Goal: Task Accomplishment & Management: Manage account settings

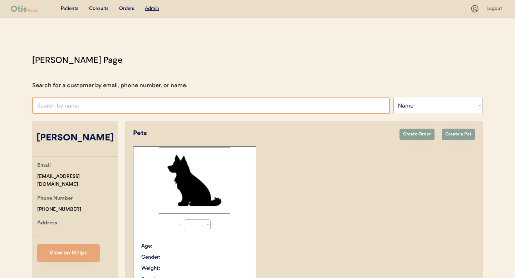
select select ""Name""
select select "true"
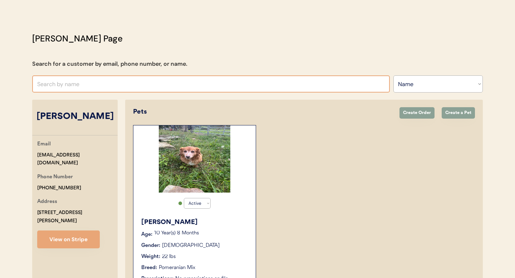
scroll to position [71, 0]
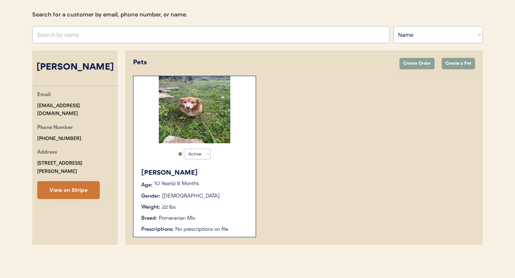
click at [72, 183] on button "View on Stripe" at bounding box center [68, 190] width 63 height 18
click at [196, 183] on p "10 Year(s) 8 Months" at bounding box center [201, 184] width 94 height 5
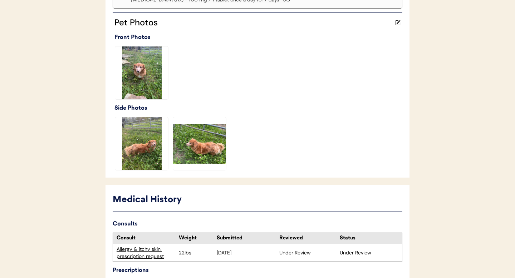
scroll to position [272, 0]
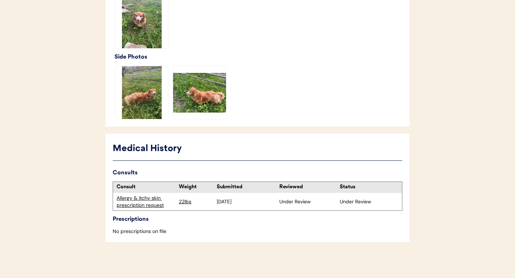
click at [149, 205] on div "Allergy & itchy skin prescription request" at bounding box center [146, 202] width 59 height 14
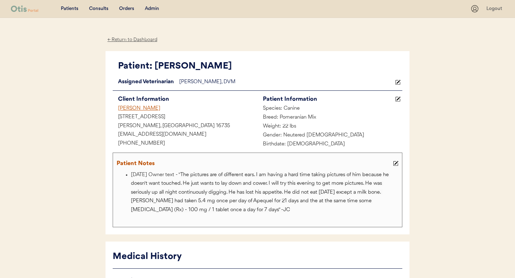
click at [119, 38] on div "← Return to Dashboard" at bounding box center [133, 40] width 54 height 8
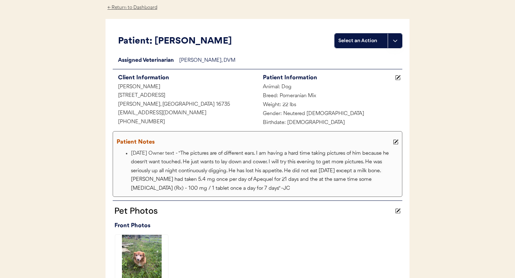
click at [393, 45] on button at bounding box center [395, 41] width 14 height 14
click at [261, 59] on div "[PERSON_NAME], DVM" at bounding box center [290, 61] width 223 height 9
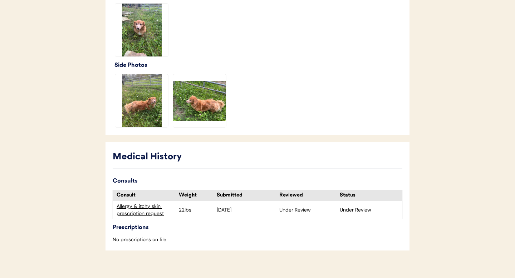
scroll to position [272, 0]
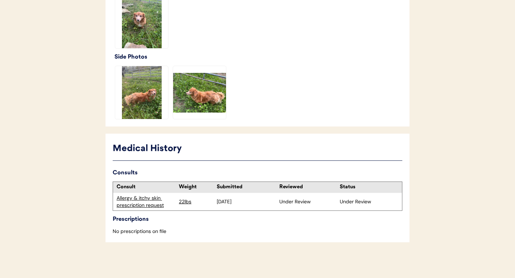
click at [139, 205] on div "Allergy & itchy skin prescription request" at bounding box center [146, 202] width 59 height 14
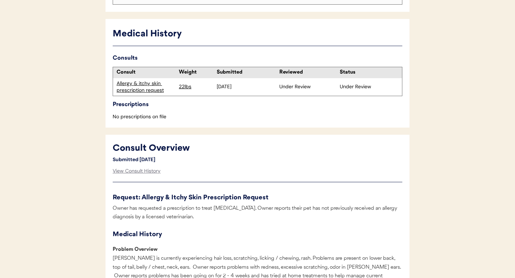
scroll to position [226, 0]
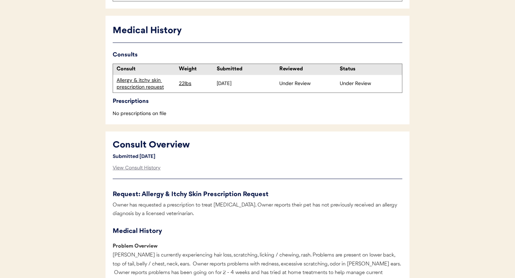
click at [144, 83] on div "Allergy & itchy skin prescription request" at bounding box center [146, 84] width 59 height 14
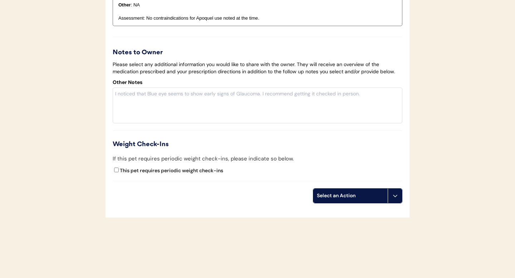
scroll to position [1643, 0]
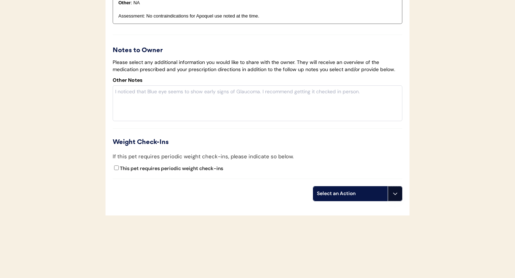
click at [399, 187] on button at bounding box center [395, 194] width 14 height 14
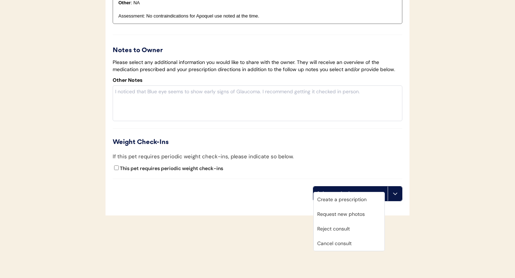
click at [353, 244] on div "Cancel consult" at bounding box center [349, 243] width 71 height 15
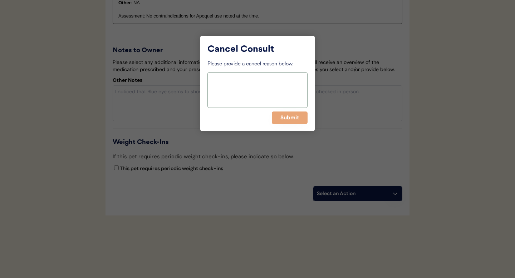
click at [264, 95] on textarea at bounding box center [257, 90] width 100 height 36
type textarea "c"
type textarea "Owner didn't want to submit additional pictures."
click at [294, 119] on button "Submit" at bounding box center [290, 118] width 36 height 13
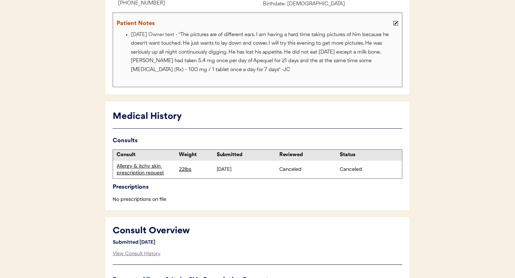
scroll to position [0, 0]
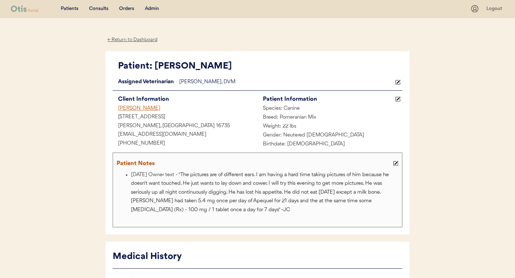
click at [154, 7] on div "Admin" at bounding box center [152, 8] width 14 height 7
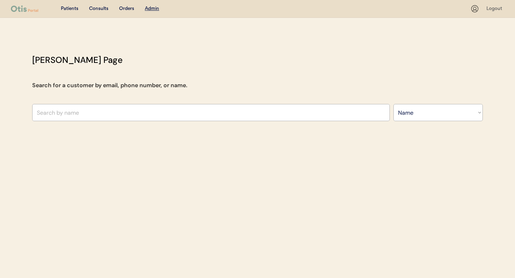
select select ""Name""
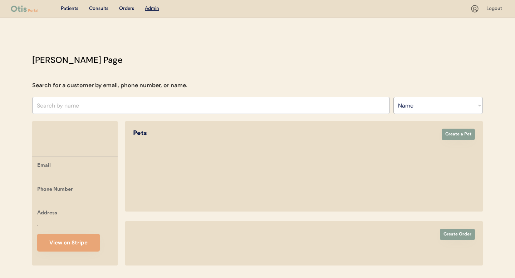
select select ""Name""
select select "true"
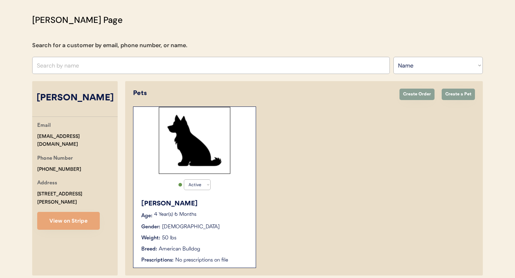
scroll to position [71, 0]
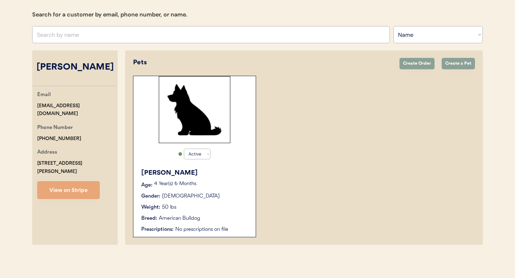
click at [219, 190] on div "Waylon Age: 4 Year(s) 6 Months Gender: Male Weight: 50 lbs Breed: American Bull…" at bounding box center [194, 201] width 115 height 72
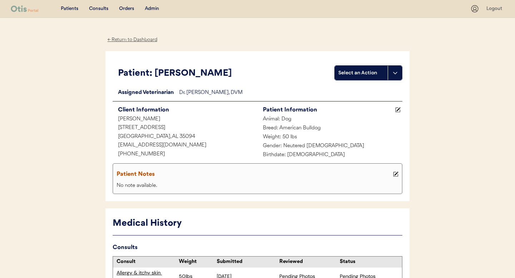
scroll to position [75, 0]
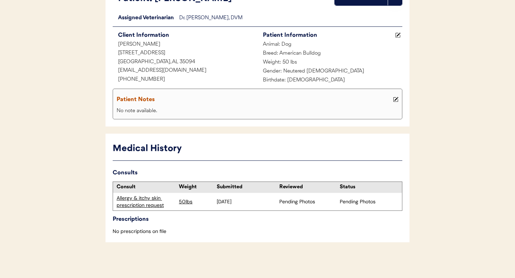
click at [137, 202] on div "Allergy & itchy skin prescription request" at bounding box center [146, 202] width 59 height 14
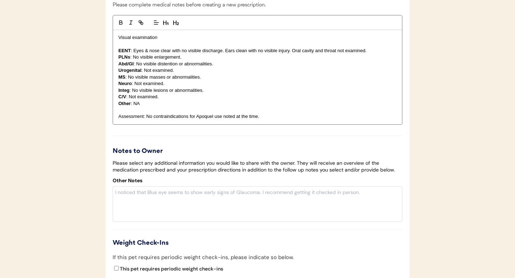
scroll to position [1112, 0]
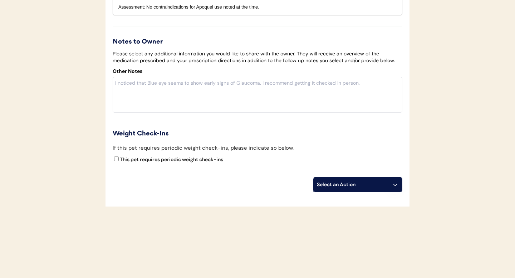
click at [398, 186] on button at bounding box center [395, 185] width 14 height 14
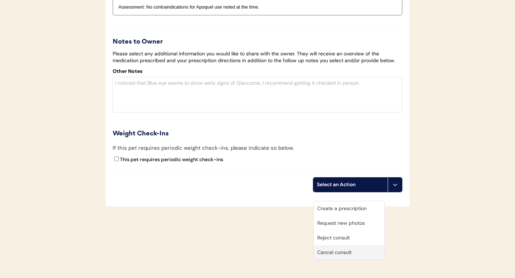
click at [343, 245] on div "Cancel consult" at bounding box center [349, 252] width 71 height 15
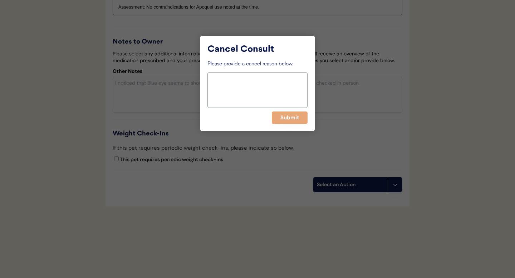
click at [241, 80] on textarea at bounding box center [257, 90] width 100 height 36
type textarea "owner requested to cancel."
click at [281, 118] on button "Submit" at bounding box center [290, 118] width 36 height 13
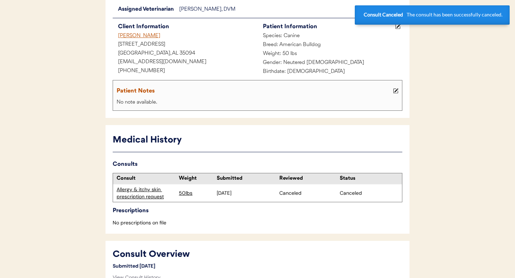
scroll to position [0, 0]
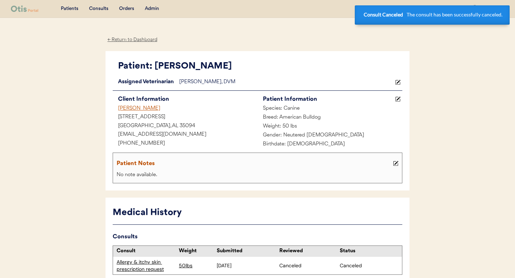
click at [136, 39] on div "← Return to Dashboard" at bounding box center [133, 40] width 54 height 8
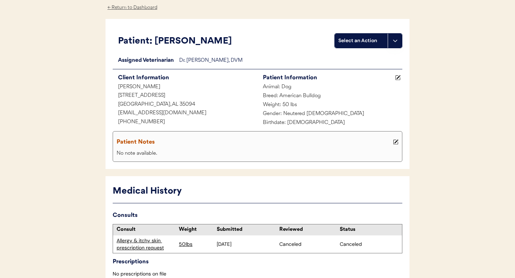
click at [136, 8] on div "← Return to Dashboard" at bounding box center [133, 8] width 54 height 8
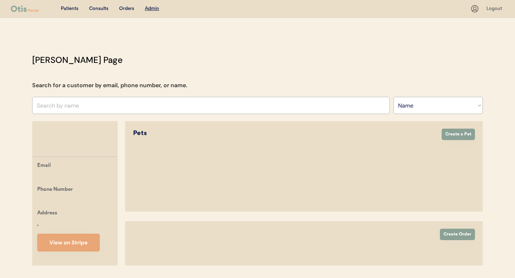
select select ""Name""
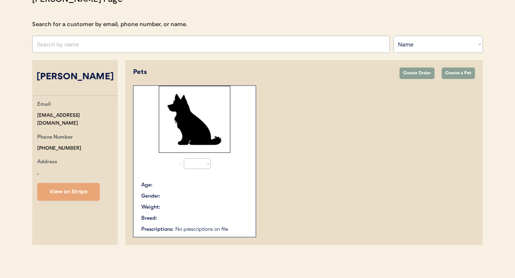
select select "true"
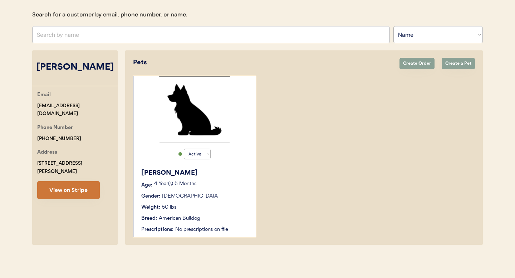
click at [64, 187] on button "View on Stripe" at bounding box center [68, 190] width 63 height 18
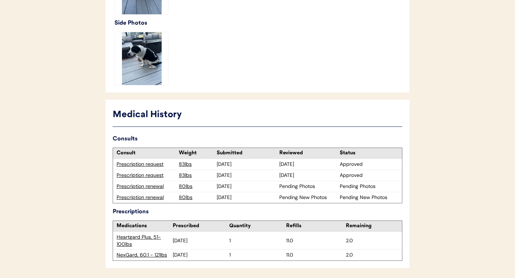
scroll to position [279, 0]
click at [155, 187] on div "Prescription renewal" at bounding box center [146, 186] width 59 height 7
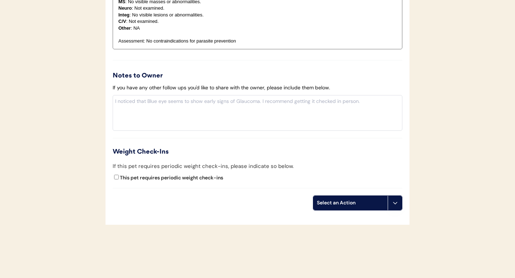
scroll to position [710, 0]
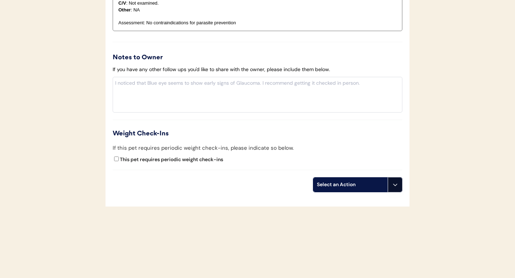
click at [394, 183] on icon at bounding box center [395, 185] width 6 height 6
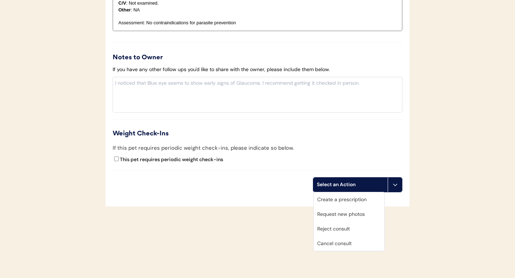
click at [351, 244] on div "Cancel consult" at bounding box center [349, 243] width 71 height 15
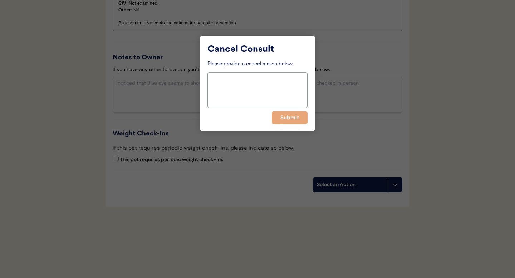
click at [255, 98] on textarea at bounding box center [257, 90] width 100 height 36
type textarea "duplicate"
click at [284, 118] on button "Submit" at bounding box center [290, 118] width 36 height 13
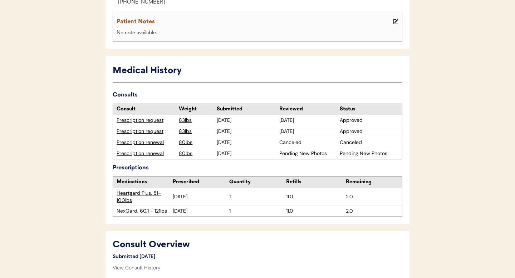
scroll to position [151, 0]
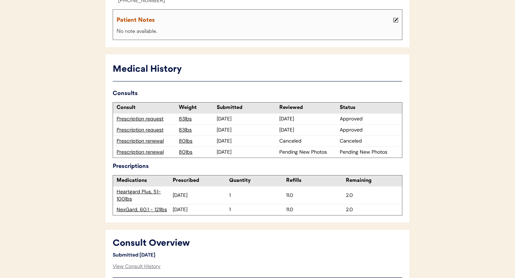
click at [148, 152] on div "Prescription renewal" at bounding box center [146, 152] width 59 height 7
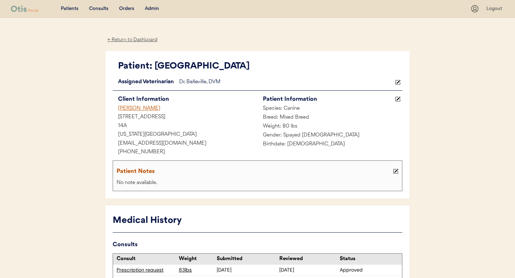
click at [129, 38] on div "← Return to Dashboard" at bounding box center [133, 40] width 54 height 8
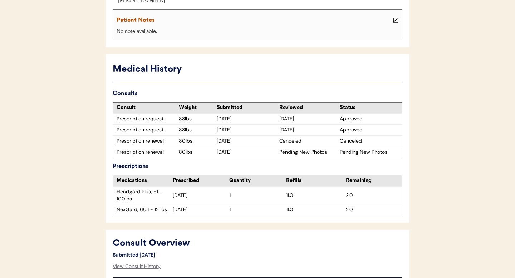
click at [136, 153] on div "Prescription renewal" at bounding box center [146, 152] width 59 height 7
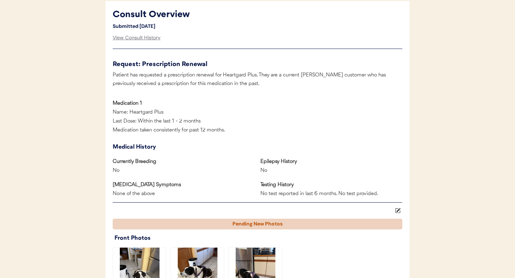
scroll to position [381, 0]
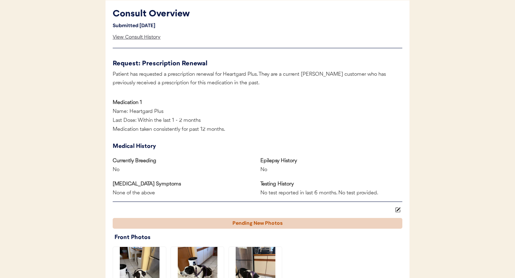
click at [137, 39] on div "View Consult History" at bounding box center [137, 37] width 48 height 14
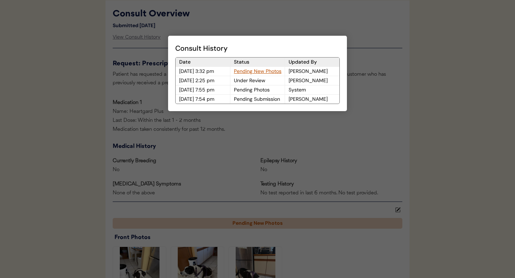
click at [254, 72] on div "Pending New Photos" at bounding box center [257, 71] width 54 height 9
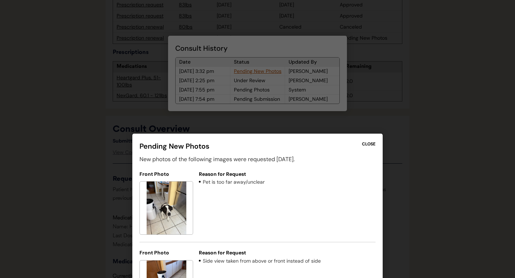
scroll to position [263, 0]
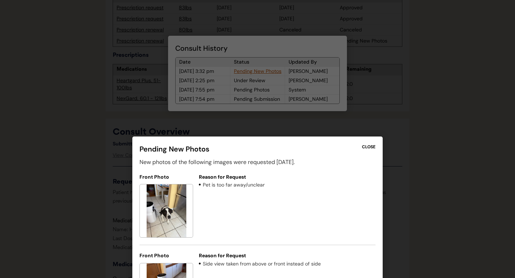
click at [370, 146] on div "CLOSE" at bounding box center [369, 147] width 14 height 6
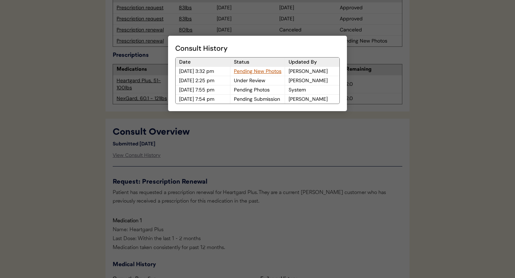
click at [102, 59] on div at bounding box center [257, 139] width 515 height 278
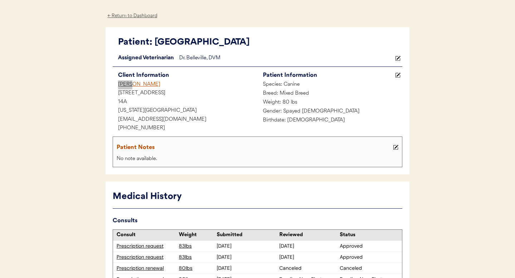
scroll to position [17, 0]
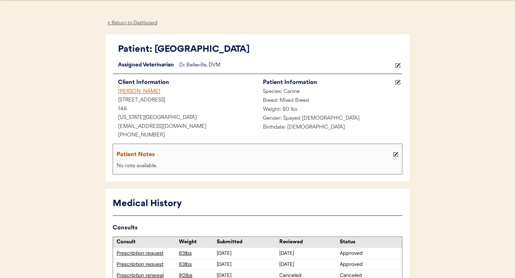
click at [127, 23] on div "← Return to Dashboard" at bounding box center [133, 23] width 54 height 8
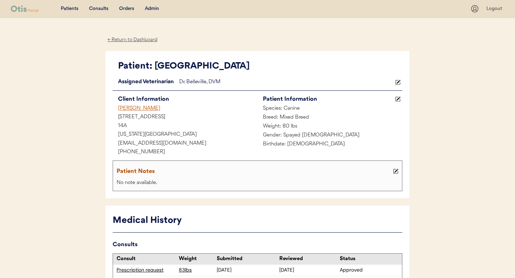
click at [126, 38] on div "← Return to Dashboard" at bounding box center [133, 40] width 54 height 8
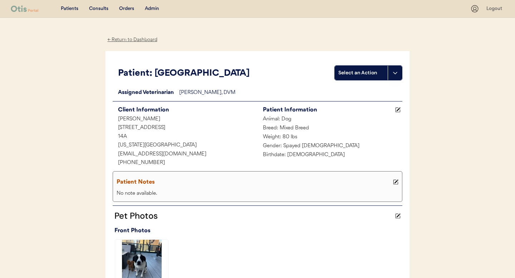
click at [130, 41] on div "← Return to Dashboard" at bounding box center [133, 40] width 54 height 8
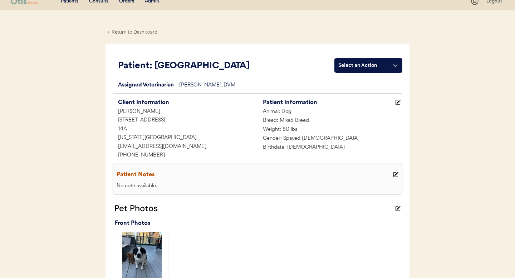
scroll to position [12, 0]
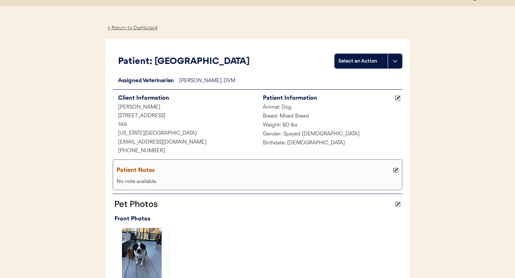
click at [129, 28] on div "← Return to Dashboard" at bounding box center [133, 28] width 54 height 8
click at [132, 26] on div "← Return to Dashboard" at bounding box center [133, 28] width 54 height 8
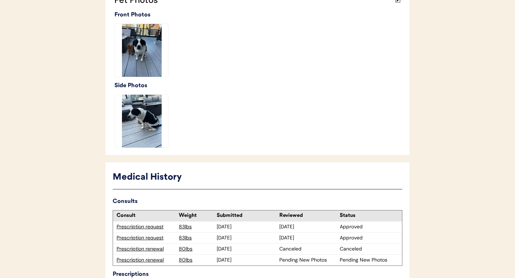
scroll to position [0, 0]
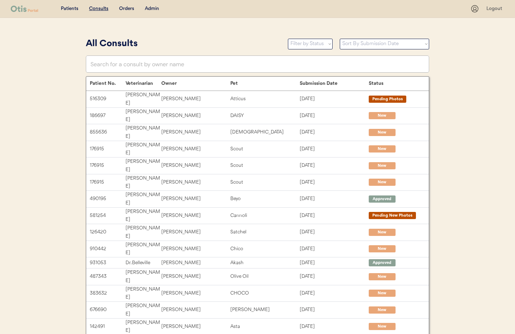
click at [150, 9] on div "Admin" at bounding box center [152, 8] width 14 height 7
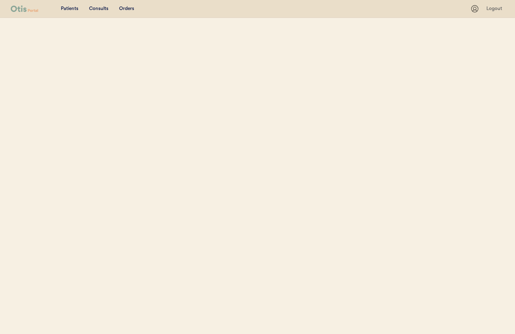
select select ""Name""
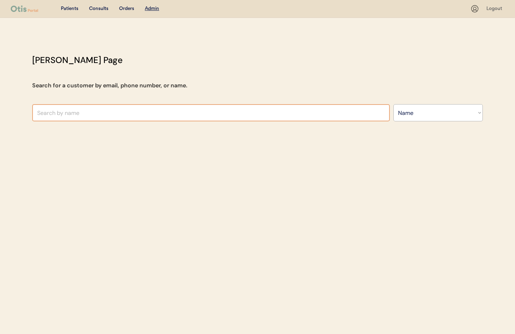
click at [129, 110] on input "text" at bounding box center [211, 112] width 358 height 17
type input "diego s"
type input "diego salas"
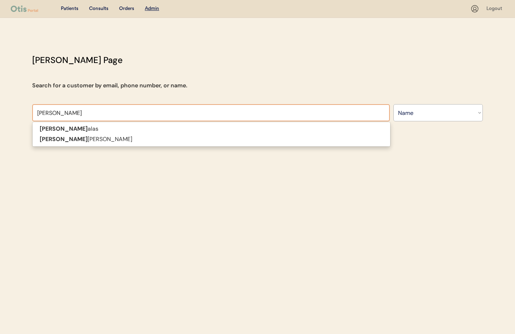
type input "diego sala"
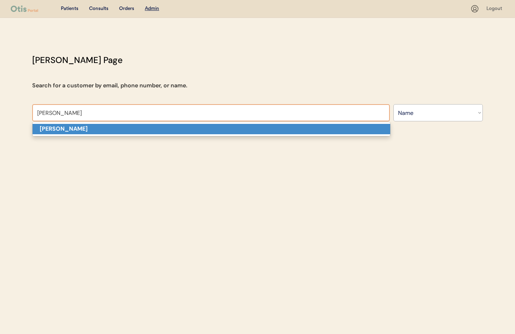
click at [127, 127] on p "Diego Salas" at bounding box center [212, 129] width 358 height 10
type input "Diego Salas"
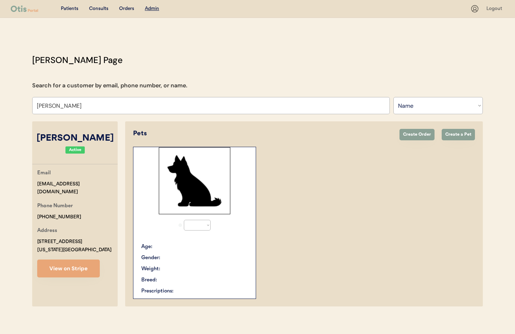
select select "true"
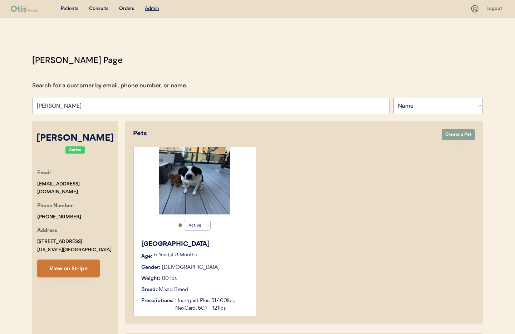
type input "Diego Salas"
click at [73, 268] on button "View on Stripe" at bounding box center [68, 268] width 63 height 18
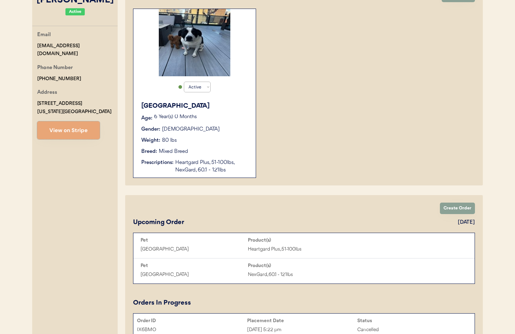
scroll to position [131, 0]
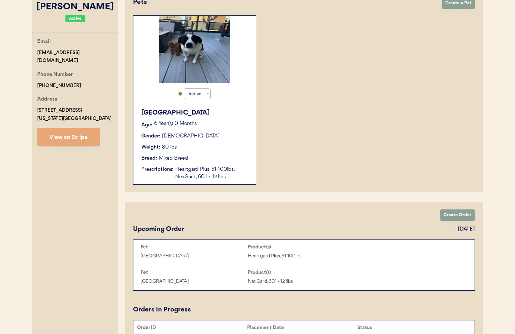
click at [213, 173] on div "Heartgard Plus, 51-100lbs, NexGard, 60.1 - 121lbs" at bounding box center [211, 173] width 73 height 15
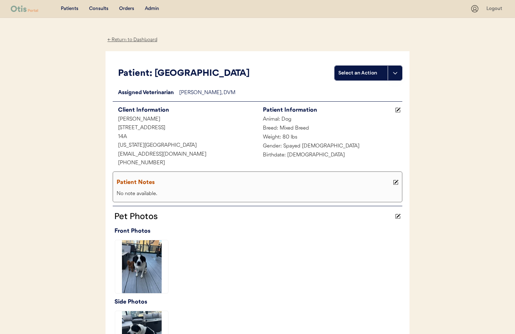
click at [153, 5] on div "Admin" at bounding box center [152, 8] width 14 height 7
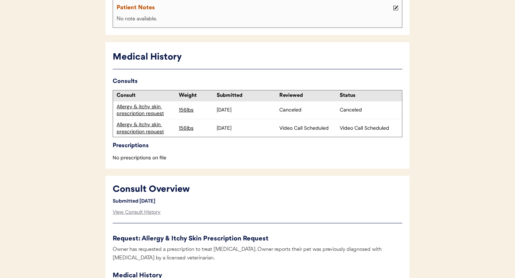
scroll to position [192, 0]
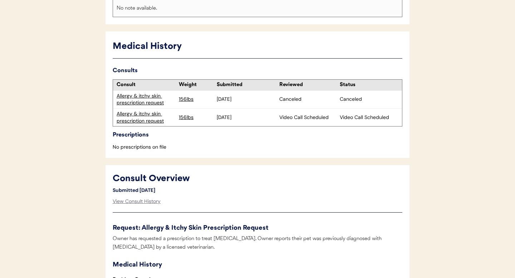
click at [132, 124] on div "Allergy & itchy skin prescription request" at bounding box center [146, 118] width 59 height 14
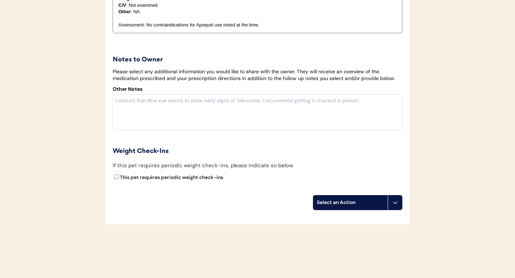
scroll to position [1196, 0]
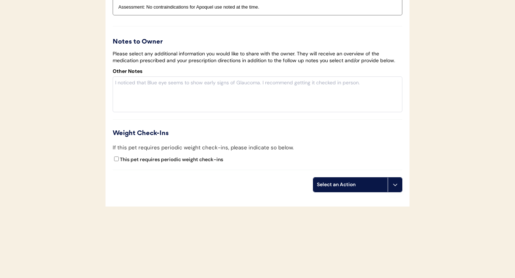
click at [396, 185] on icon at bounding box center [395, 185] width 6 height 6
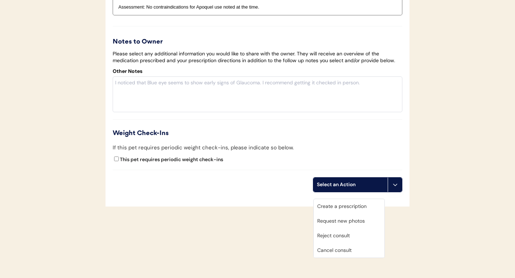
click at [354, 246] on div "Cancel consult" at bounding box center [349, 250] width 71 height 15
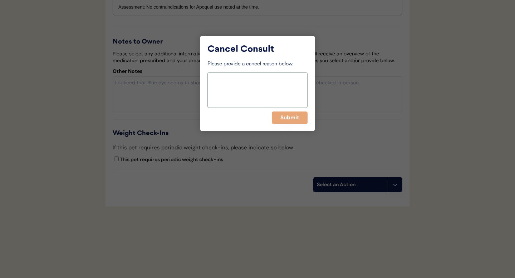
click at [244, 92] on textarea at bounding box center [257, 90] width 100 height 36
type textarea "expired"
click at [283, 123] on button "Submit" at bounding box center [290, 118] width 36 height 13
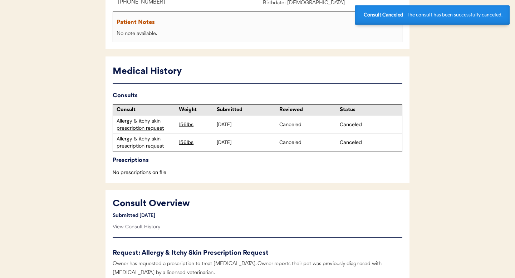
scroll to position [0, 0]
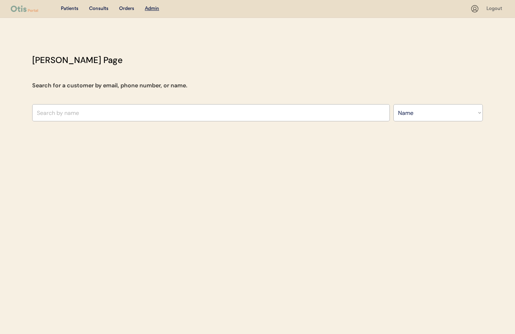
select select ""Name""
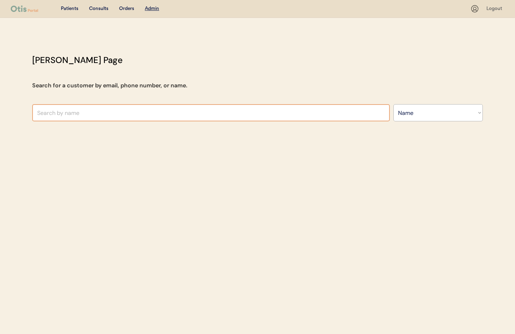
click at [160, 112] on input "text" at bounding box center [211, 112] width 358 height 17
type input "[PERSON_NAME]"
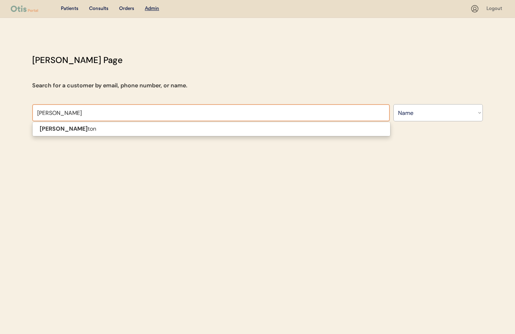
type input "[PERSON_NAME]"
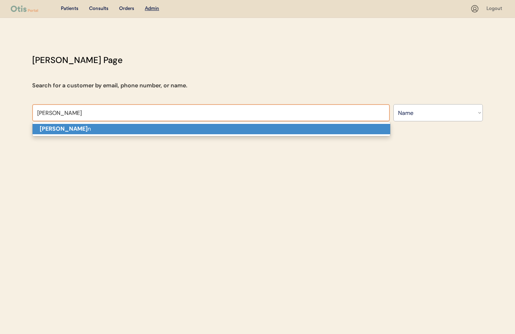
click at [149, 125] on p "[PERSON_NAME] n" at bounding box center [212, 129] width 358 height 10
type input "[PERSON_NAME]"
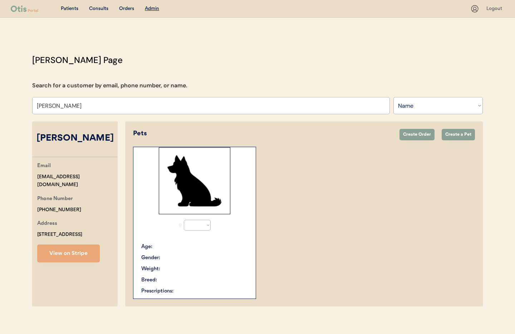
select select "true"
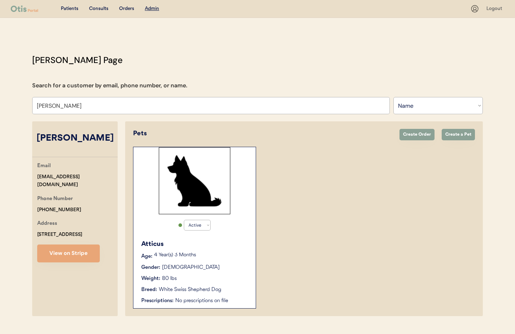
scroll to position [15, 0]
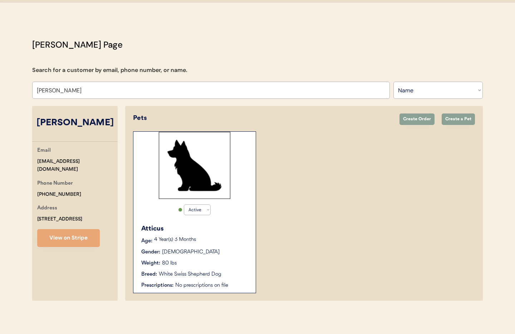
type input "[PERSON_NAME]"
click at [244, 250] on div "Gender: [DEMOGRAPHIC_DATA]" at bounding box center [194, 252] width 107 height 8
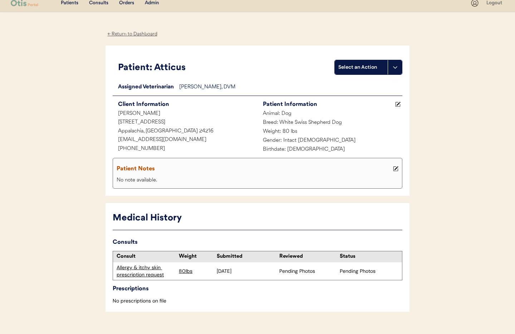
scroll to position [19, 0]
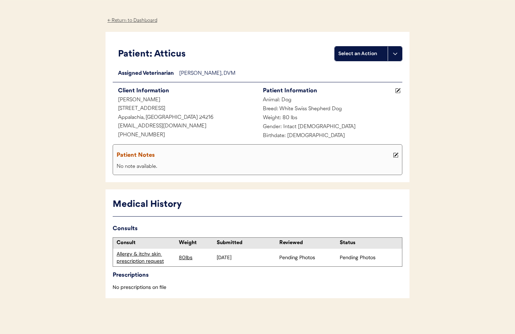
click at [143, 260] on div "Allergy & itchy skin prescription request" at bounding box center [146, 257] width 59 height 14
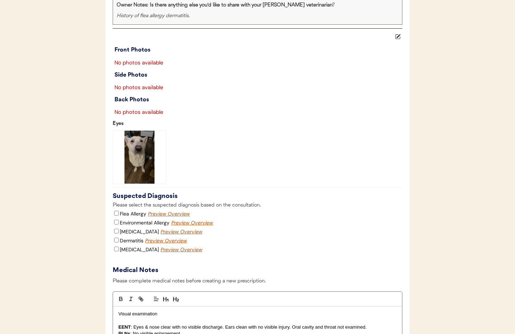
scroll to position [827, 0]
click at [135, 171] on img at bounding box center [139, 156] width 53 height 53
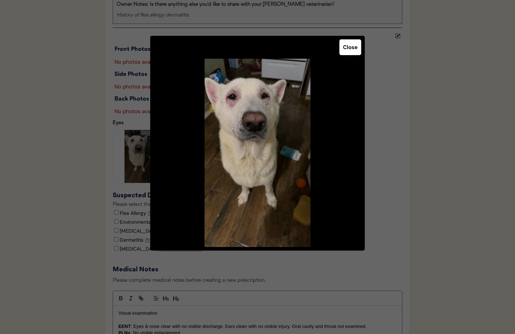
click at [348, 51] on button "Close" at bounding box center [350, 47] width 22 height 16
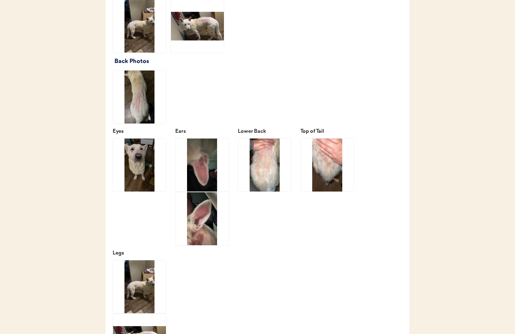
scroll to position [957, 0]
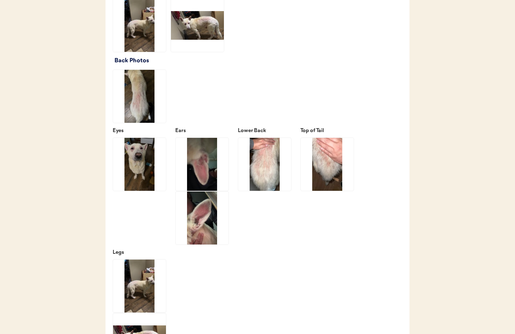
click at [198, 182] on img at bounding box center [202, 164] width 53 height 53
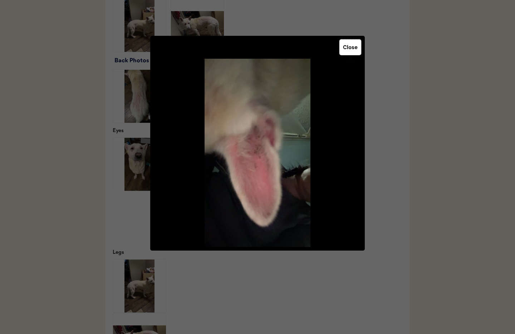
click at [348, 46] on button "Close" at bounding box center [350, 47] width 22 height 16
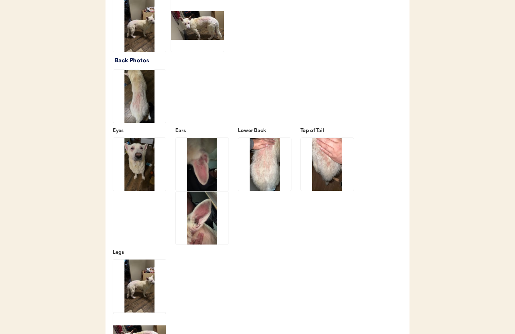
click at [201, 227] on img at bounding box center [202, 217] width 53 height 53
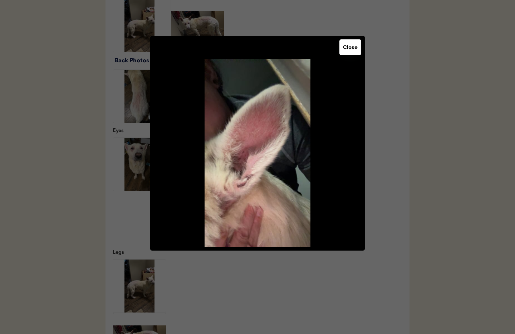
click at [348, 45] on button "Close" at bounding box center [350, 47] width 22 height 16
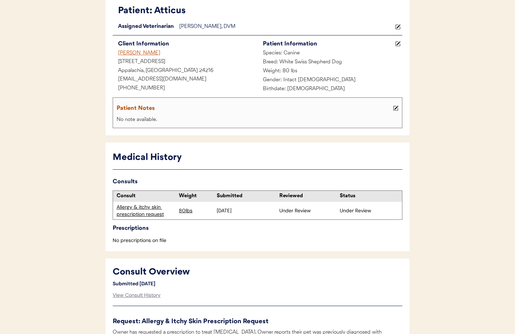
scroll to position [0, 0]
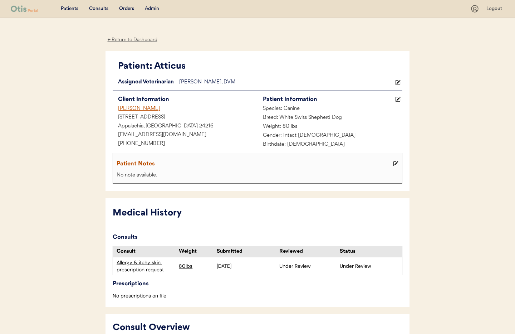
drag, startPoint x: 177, startPoint y: 142, endPoint x: 166, endPoint y: 135, distance: 13.1
click at [176, 142] on div "+12762190208" at bounding box center [185, 143] width 145 height 9
drag, startPoint x: 158, startPoint y: 143, endPoint x: 121, endPoint y: 143, distance: 37.2
click at [113, 143] on div "+12762190208" at bounding box center [185, 143] width 145 height 9
copy div "+12762190208"
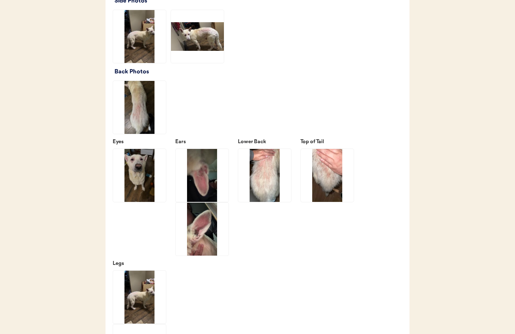
scroll to position [957, 0]
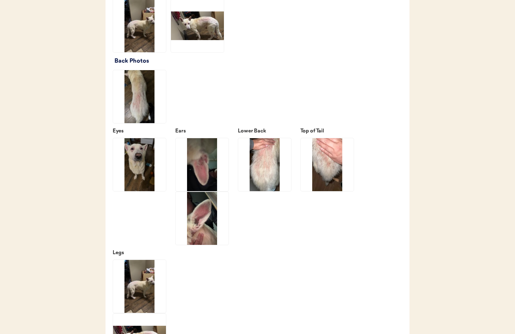
click at [143, 118] on img at bounding box center [139, 96] width 53 height 53
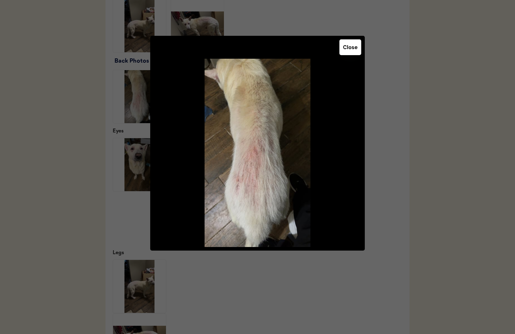
click at [356, 52] on button "Close" at bounding box center [350, 47] width 22 height 16
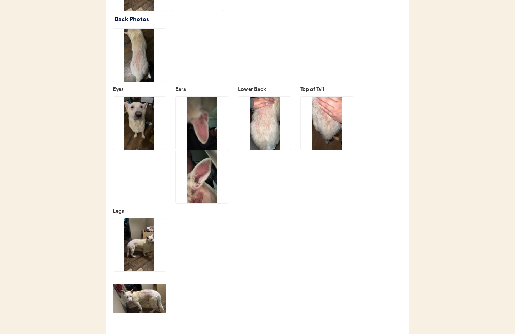
scroll to position [1015, 0]
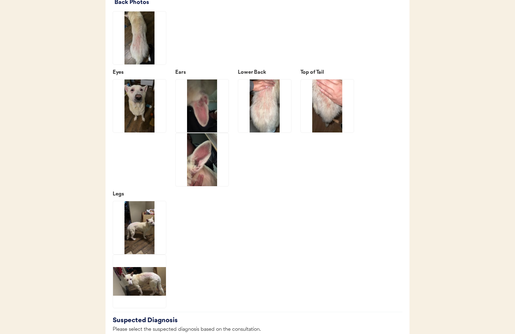
click at [138, 59] on img at bounding box center [139, 37] width 53 height 53
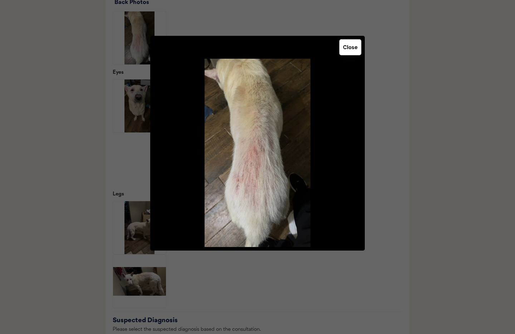
click at [358, 48] on button "Close" at bounding box center [350, 47] width 22 height 16
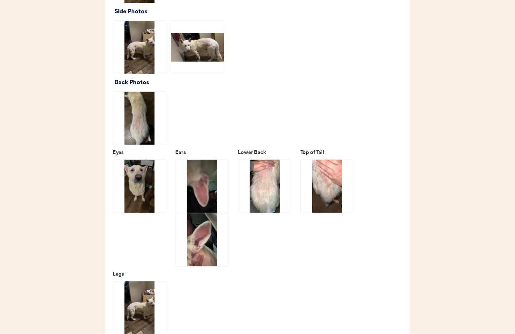
scroll to position [1045, 0]
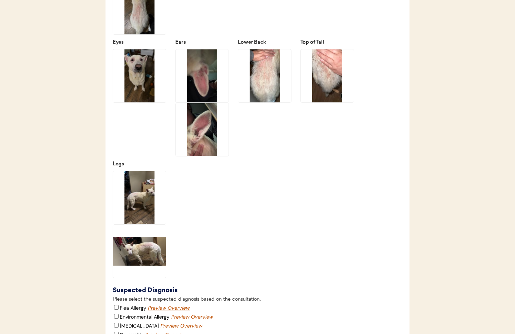
click at [198, 139] on img at bounding box center [202, 129] width 53 height 53
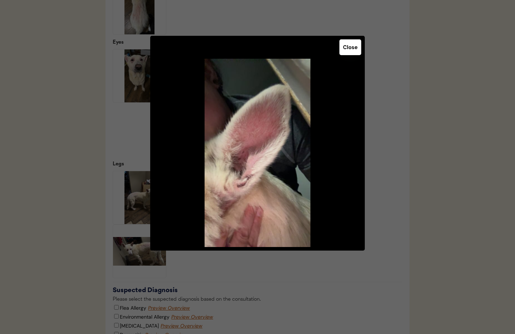
click at [352, 46] on button "Close" at bounding box center [350, 47] width 22 height 16
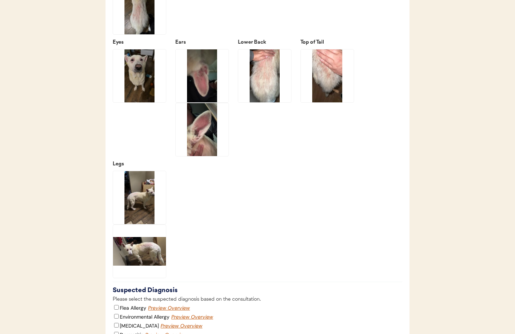
click at [203, 100] on img at bounding box center [202, 75] width 53 height 53
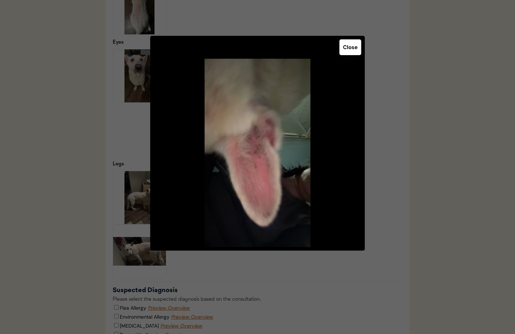
click at [352, 48] on button "Close" at bounding box center [350, 47] width 22 height 16
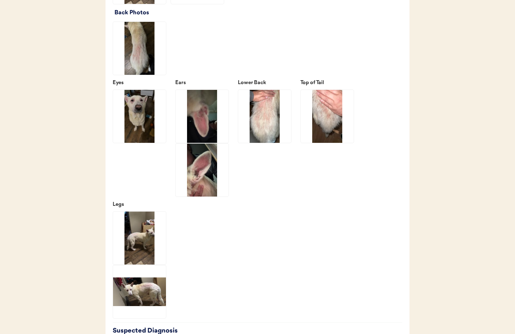
scroll to position [1004, 0]
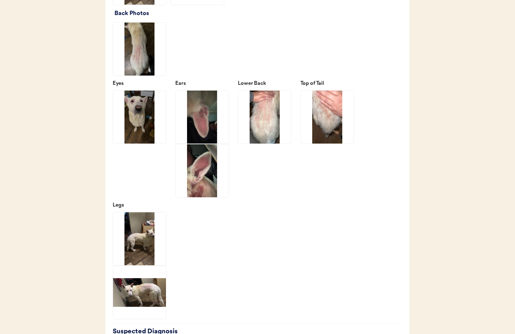
click at [145, 305] on img at bounding box center [139, 292] width 53 height 53
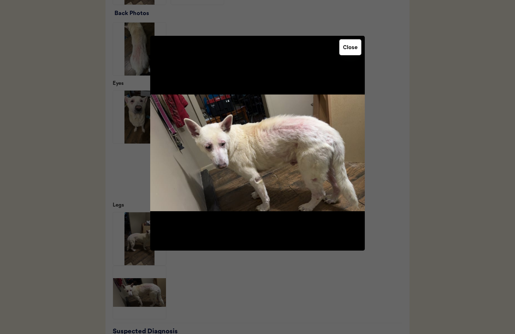
click at [353, 48] on button "Close" at bounding box center [350, 47] width 22 height 16
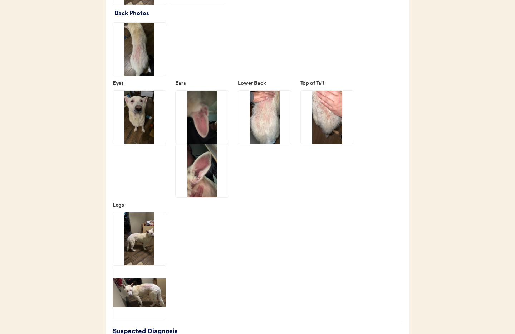
click at [207, 191] on img at bounding box center [202, 170] width 53 height 53
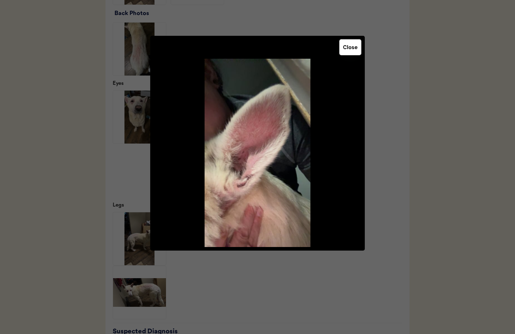
click at [349, 52] on button "Close" at bounding box center [350, 47] width 22 height 16
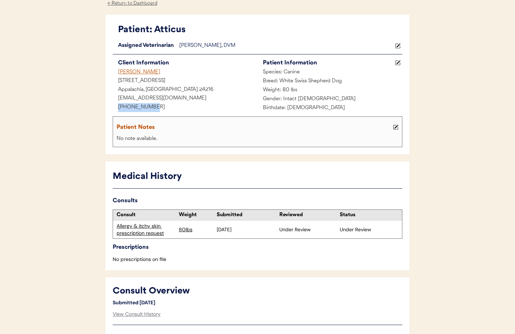
scroll to position [0, 0]
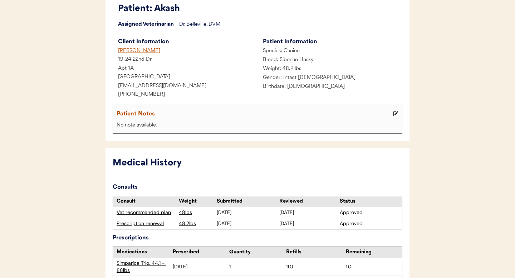
scroll to position [60, 0]
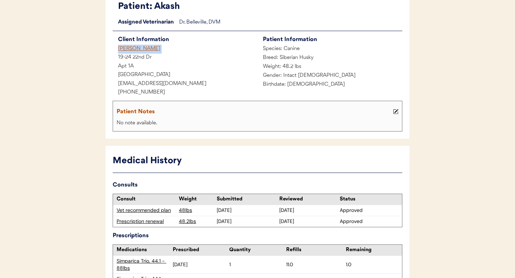
drag, startPoint x: 154, startPoint y: 48, endPoint x: 114, endPoint y: 49, distance: 39.7
click at [113, 49] on div "[PERSON_NAME]" at bounding box center [185, 49] width 145 height 9
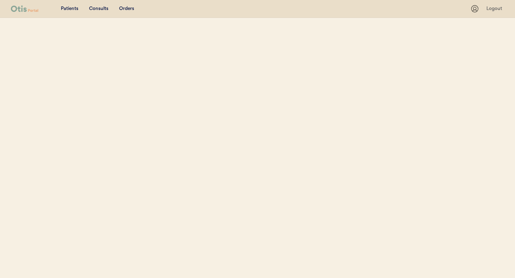
select select ""Name""
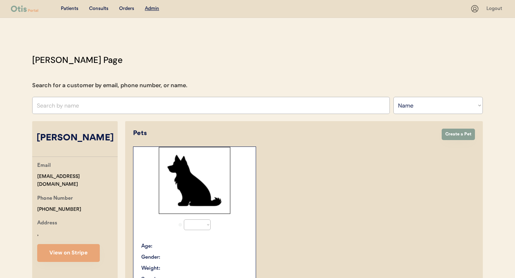
select select "true"
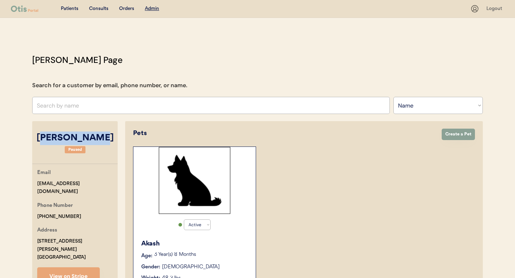
drag, startPoint x: 109, startPoint y: 137, endPoint x: 88, endPoint y: 142, distance: 21.3
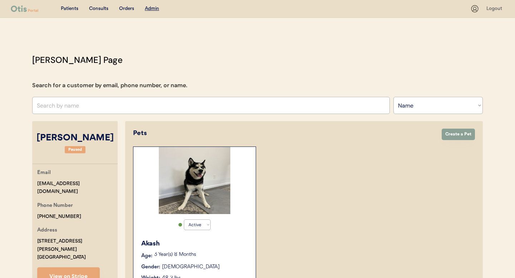
drag, startPoint x: 220, startPoint y: 49, endPoint x: 228, endPoint y: 39, distance: 12.2
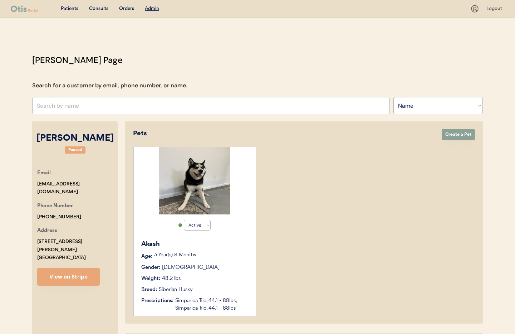
drag, startPoint x: 354, startPoint y: 217, endPoint x: 346, endPoint y: 208, distance: 12.1
click at [354, 217] on div "Active Active Inactive Akash Age: 3 Year(s) 8 Months Gender: Male Weight: 48.2 …" at bounding box center [304, 231] width 342 height 169
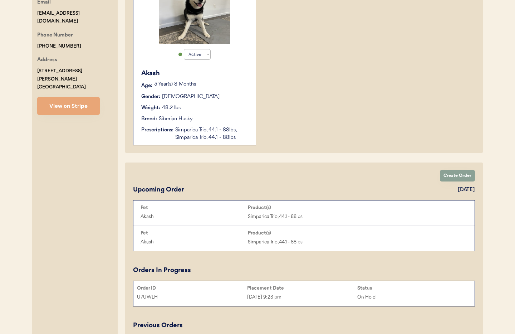
scroll to position [178, 0]
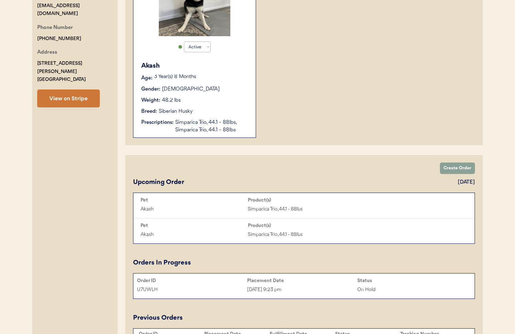
click at [67, 90] on button "View on Stripe" at bounding box center [68, 98] width 63 height 18
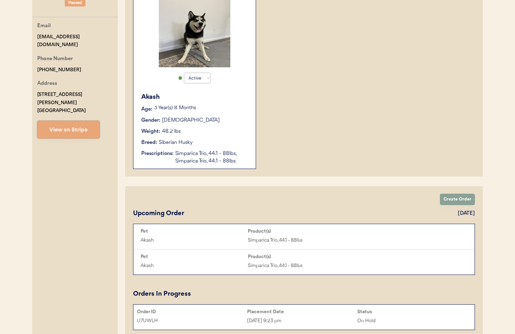
scroll to position [138, 0]
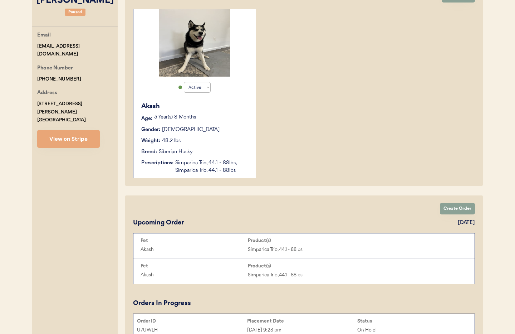
click at [193, 163] on div "Simparica Trio, 44.1 - 88lbs, Simparica Trio, 44.1 - 88lbs" at bounding box center [211, 166] width 73 height 15
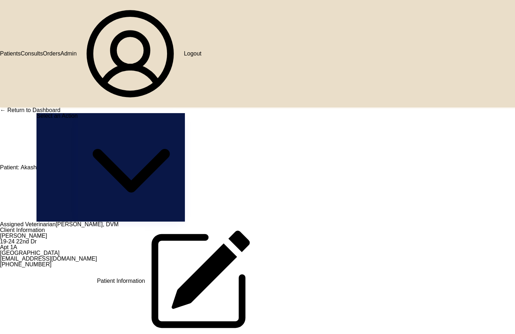
drag, startPoint x: 123, startPoint y: 40, endPoint x: 216, endPoint y: 79, distance: 101.3
click at [123, 107] on div "← Return to Dashboard" at bounding box center [257, 110] width 515 height 6
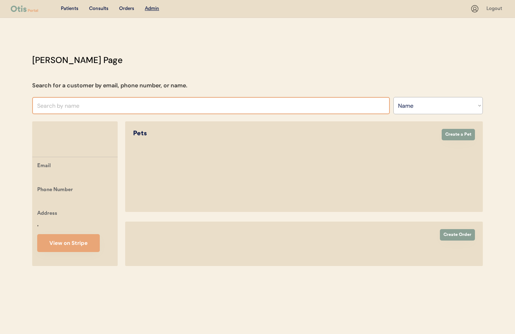
select select ""Name""
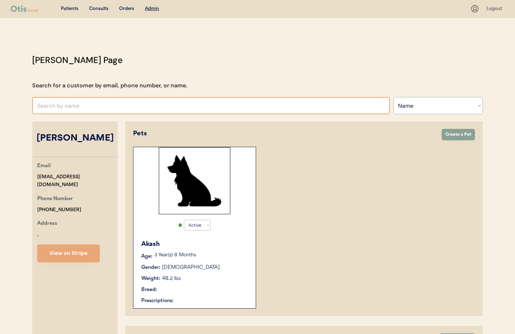
select select "true"
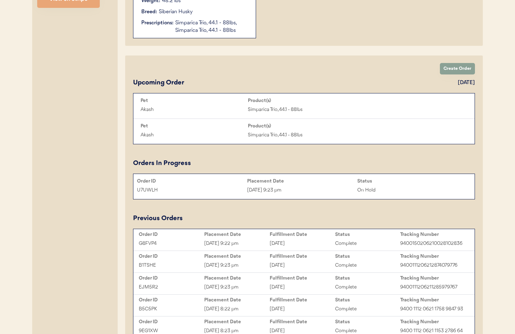
scroll to position [336, 0]
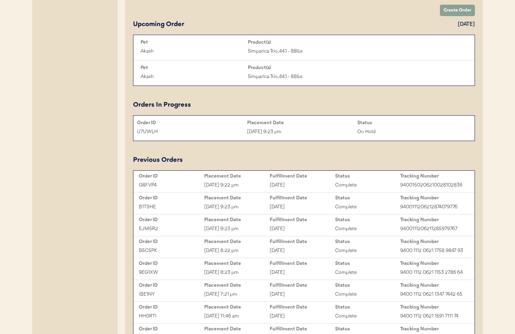
click at [294, 133] on div "[DATE] 9:23 pm" at bounding box center [302, 132] width 110 height 8
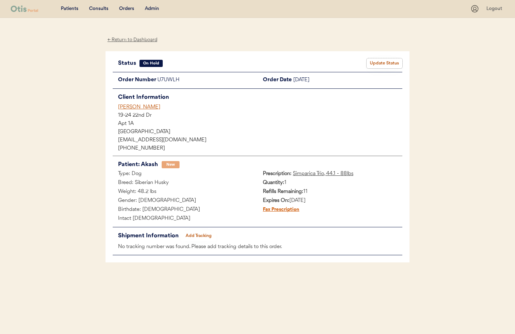
click at [384, 63] on button "Update Status" at bounding box center [385, 63] width 36 height 10
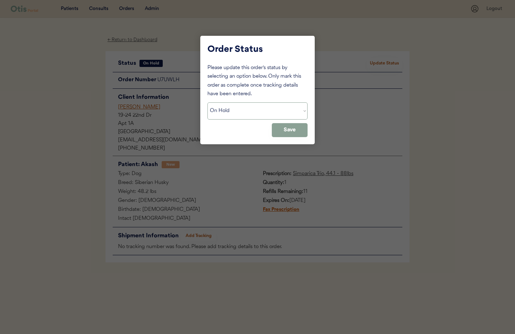
click at [224, 108] on select "Status On Hold New In Progress Complete Pending HW Consent Cancelled" at bounding box center [257, 110] width 100 height 17
select select ""new""
click at [207, 102] on select "Status On Hold New In Progress Complete Pending HW Consent Cancelled" at bounding box center [257, 110] width 100 height 17
click at [291, 133] on button "Save" at bounding box center [290, 130] width 36 height 14
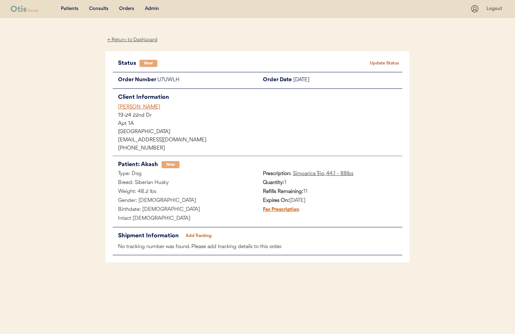
click at [131, 107] on div "[PERSON_NAME]" at bounding box center [260, 107] width 284 height 8
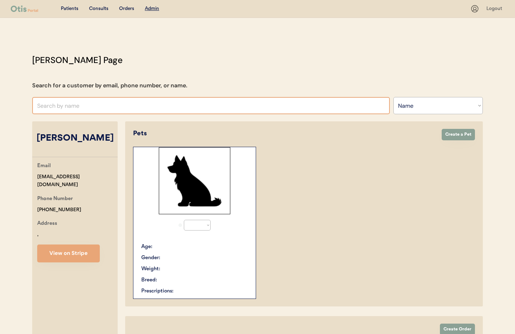
select select ""Name""
select select "true"
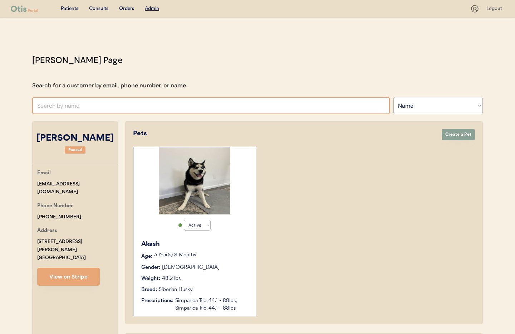
click at [78, 104] on input "text" at bounding box center [211, 105] width 358 height 17
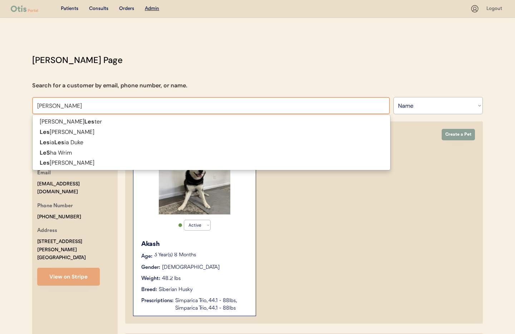
type input "[PERSON_NAME]"
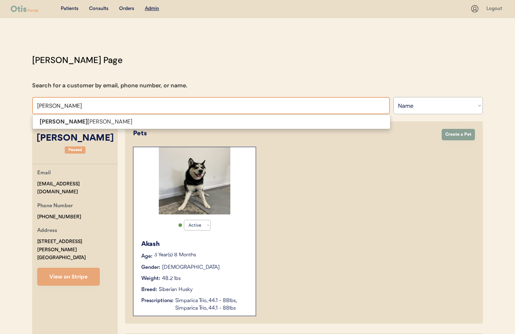
type input "Leslie b"
type input "Leslie bryant"
type input "Leslie bryan"
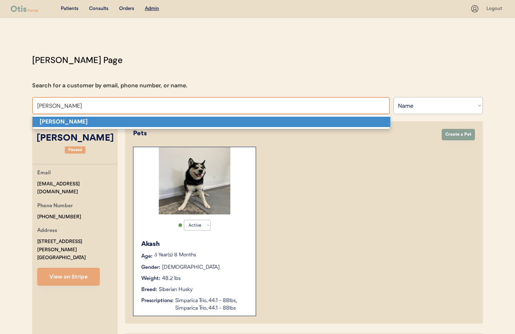
click at [69, 122] on strong "[PERSON_NAME]" at bounding box center [64, 122] width 48 height 8
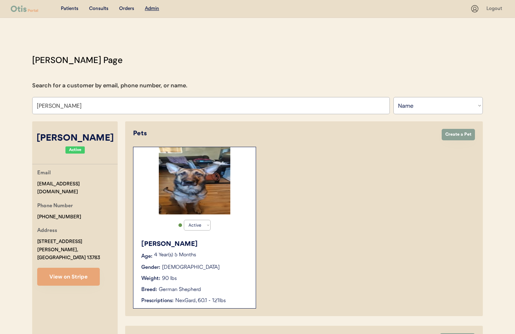
type input "[PERSON_NAME]"
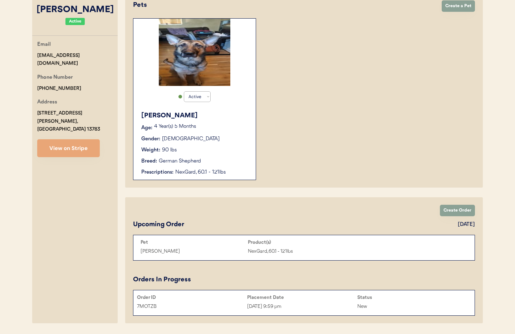
scroll to position [127, 0]
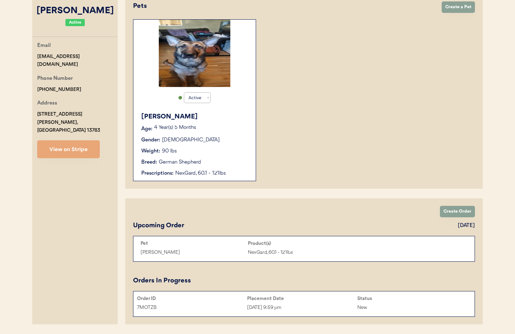
click at [206, 151] on div "Weight: 90 lbs" at bounding box center [194, 151] width 107 height 8
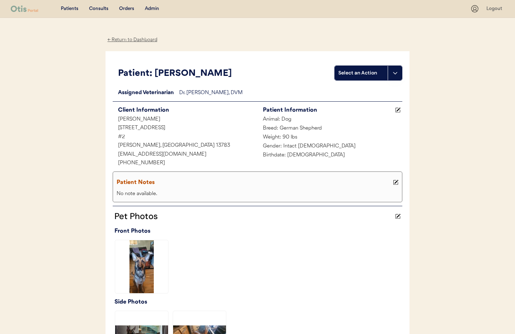
click at [122, 40] on div "← Return to Dashboard" at bounding box center [133, 40] width 54 height 8
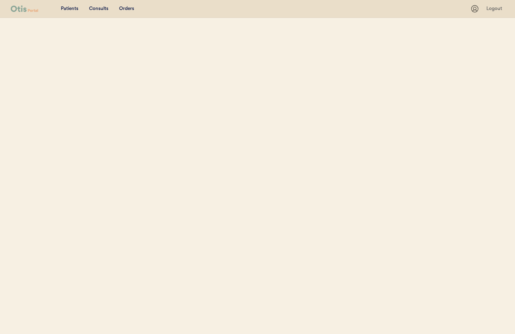
select select ""Name""
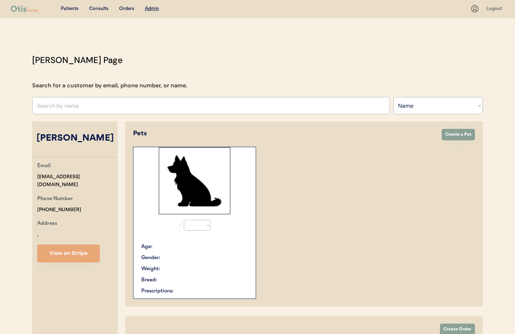
select select "true"
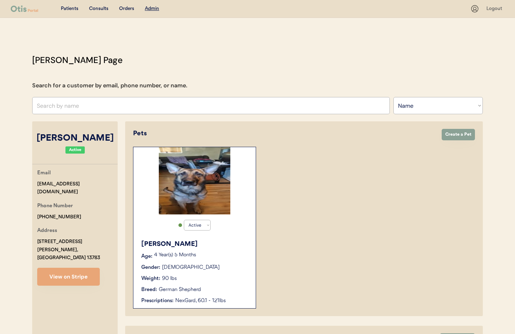
click at [46, 268] on button "View on Stripe" at bounding box center [68, 277] width 63 height 18
click at [72, 109] on input "text" at bounding box center [211, 105] width 358 height 17
type input "[PERSON_NAME]"
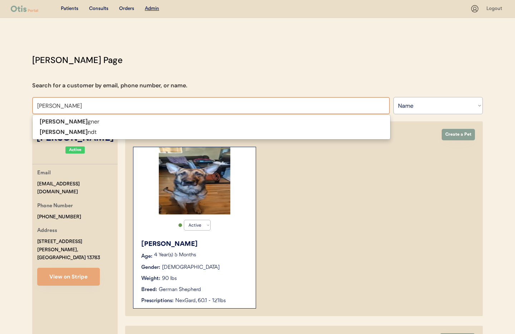
type input "[PERSON_NAME]"
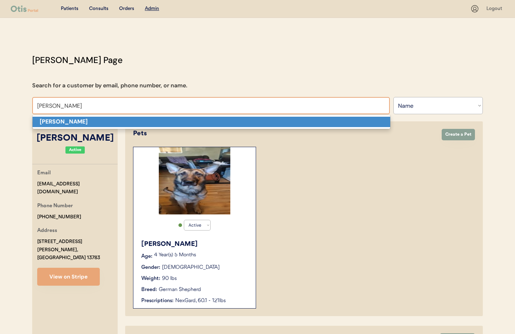
click at [68, 122] on strong "Eric Wendt" at bounding box center [64, 122] width 48 height 8
type input "Eric Wendt"
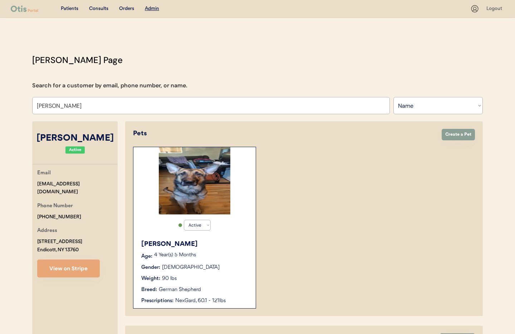
scroll to position [0, 0]
select select "true"
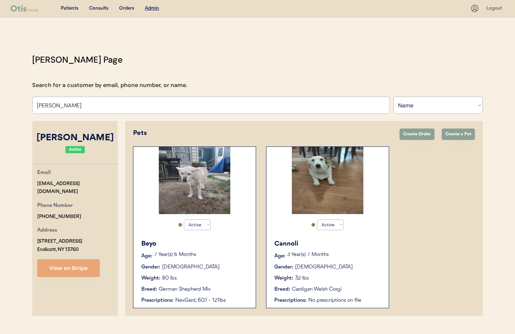
scroll to position [15, 0]
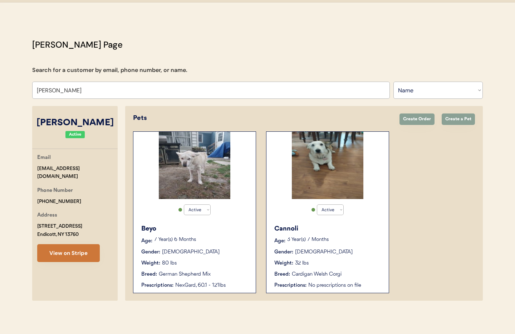
type input "Eric Wendt"
click at [83, 247] on button "View on Stripe" at bounding box center [68, 253] width 63 height 18
click at [354, 248] on div "Cannoli Age: 3 Year(s) 7 Months Gender: Female Weight: 32 lbs Breed: Cardigan W…" at bounding box center [327, 256] width 115 height 72
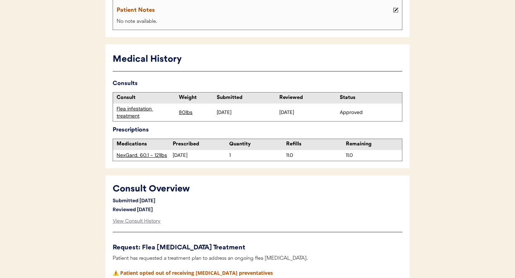
scroll to position [170, 0]
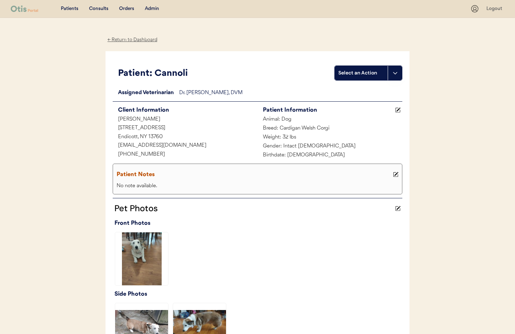
click at [119, 39] on div "← Return to Dashboard" at bounding box center [133, 40] width 54 height 8
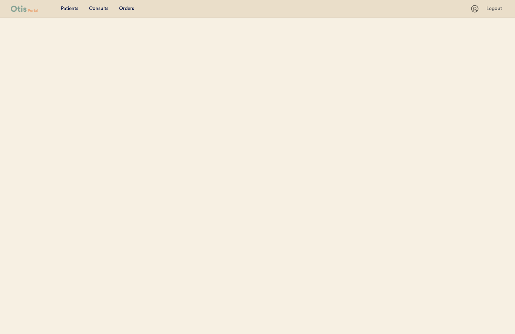
select select ""Name""
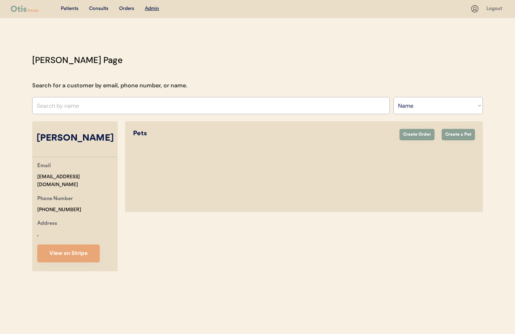
select select "true"
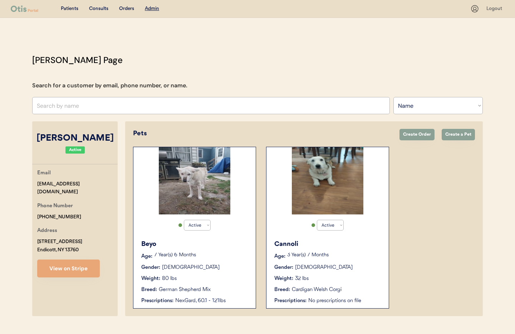
click at [356, 257] on p "3 Year(s) 7 Months" at bounding box center [334, 255] width 94 height 5
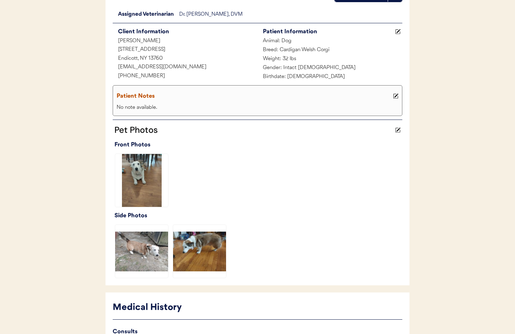
scroll to position [181, 0]
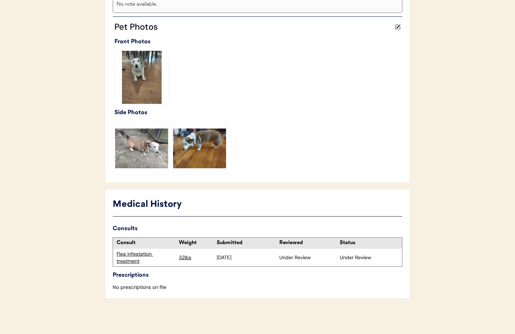
click at [131, 255] on div "Flea infestation treatment" at bounding box center [146, 257] width 59 height 14
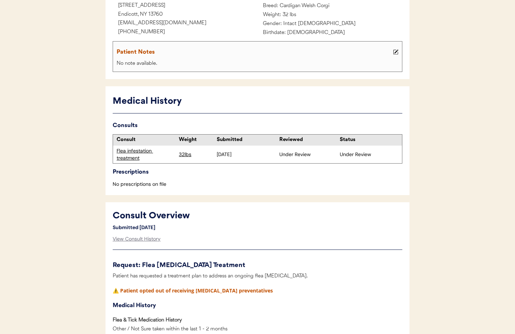
scroll to position [114, 0]
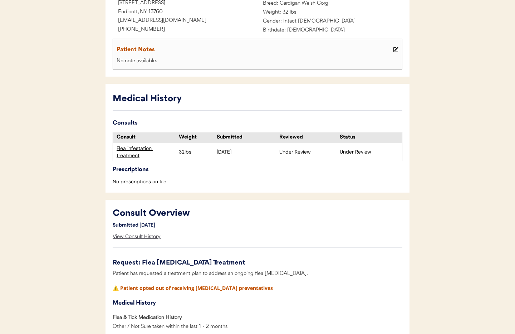
click at [140, 235] on div "View Consult History" at bounding box center [137, 236] width 48 height 14
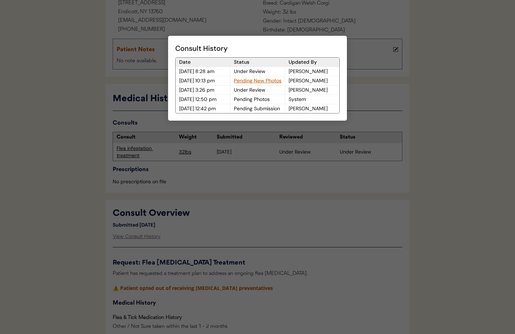
click at [243, 82] on div "Pending New Photos" at bounding box center [257, 80] width 54 height 9
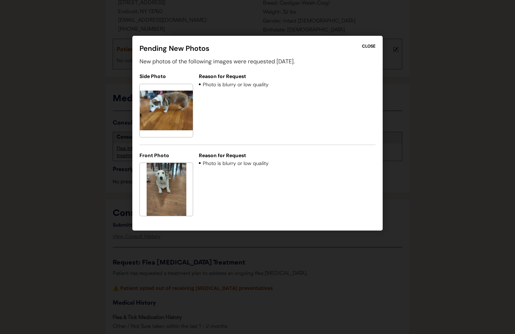
click at [369, 46] on div "CLOSE" at bounding box center [369, 46] width 14 height 6
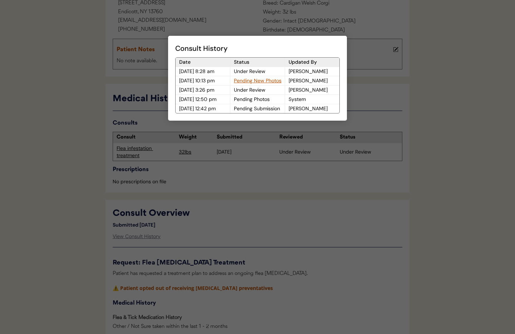
click at [379, 78] on div at bounding box center [257, 167] width 515 height 334
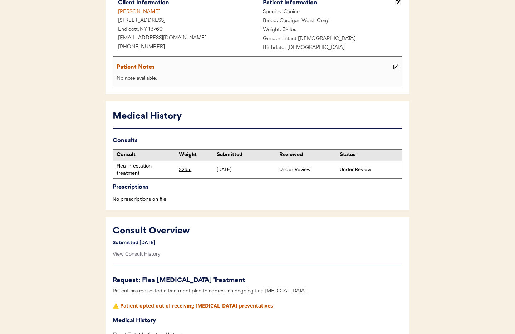
scroll to position [0, 0]
